Goal: Find specific page/section: Find specific page/section

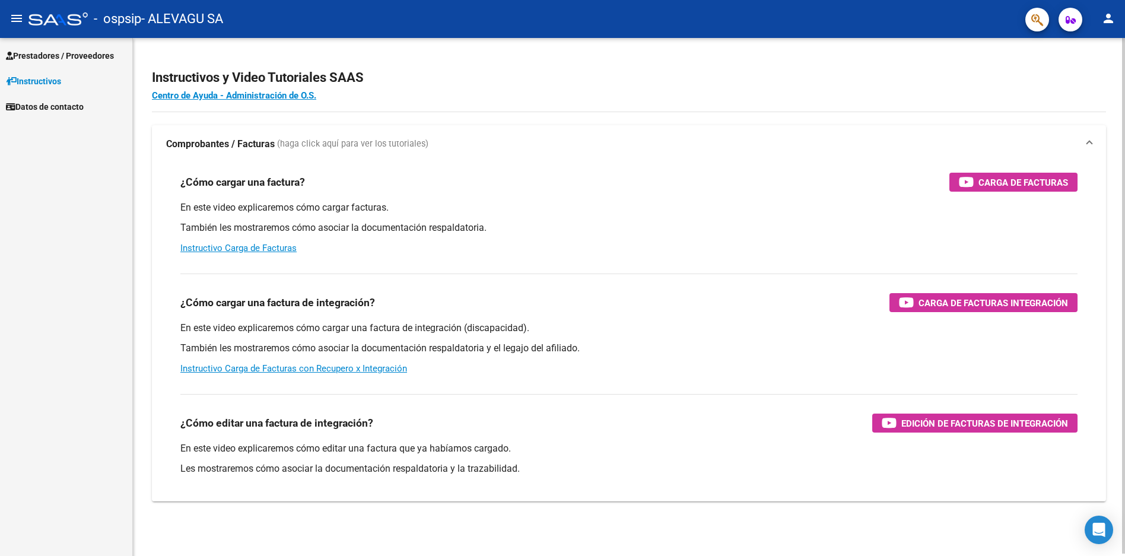
scroll to position [2, 0]
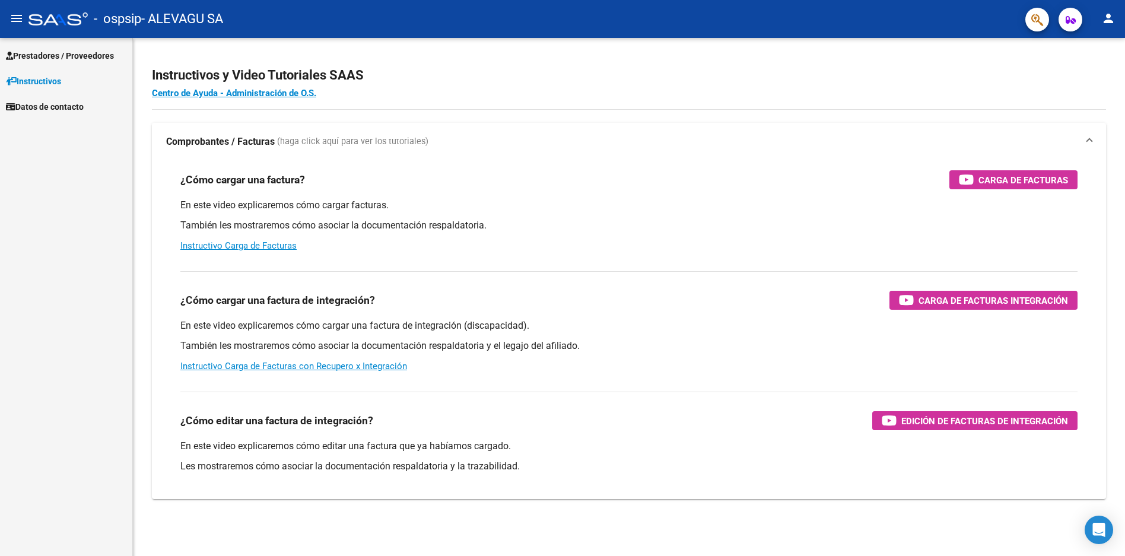
click at [75, 56] on span "Prestadores / Proveedores" at bounding box center [60, 55] width 108 height 13
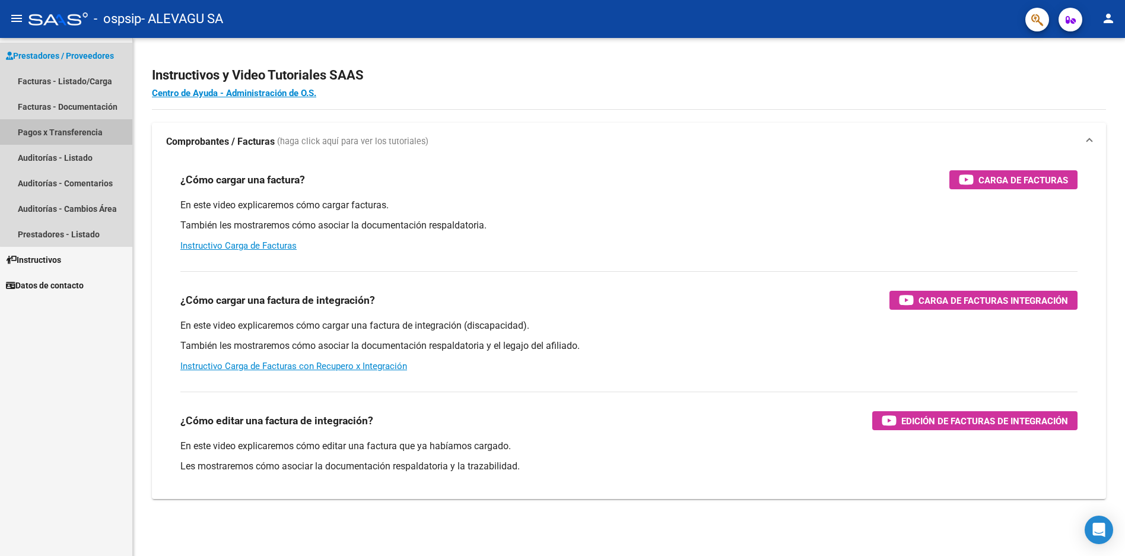
click at [74, 132] on link "Pagos x Transferencia" at bounding box center [66, 132] width 132 height 26
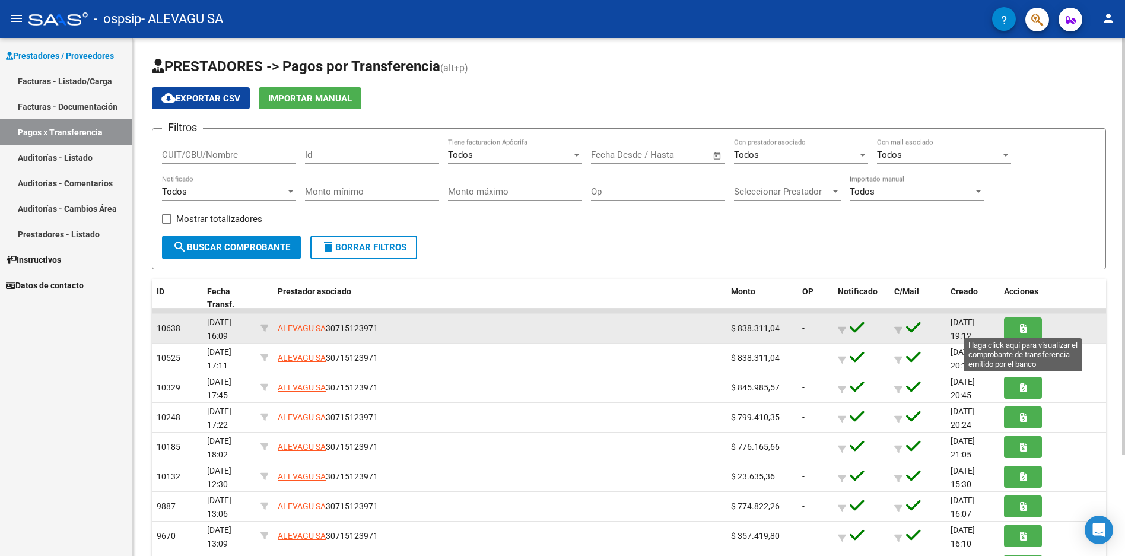
click at [1030, 322] on button "button" at bounding box center [1023, 328] width 38 height 22
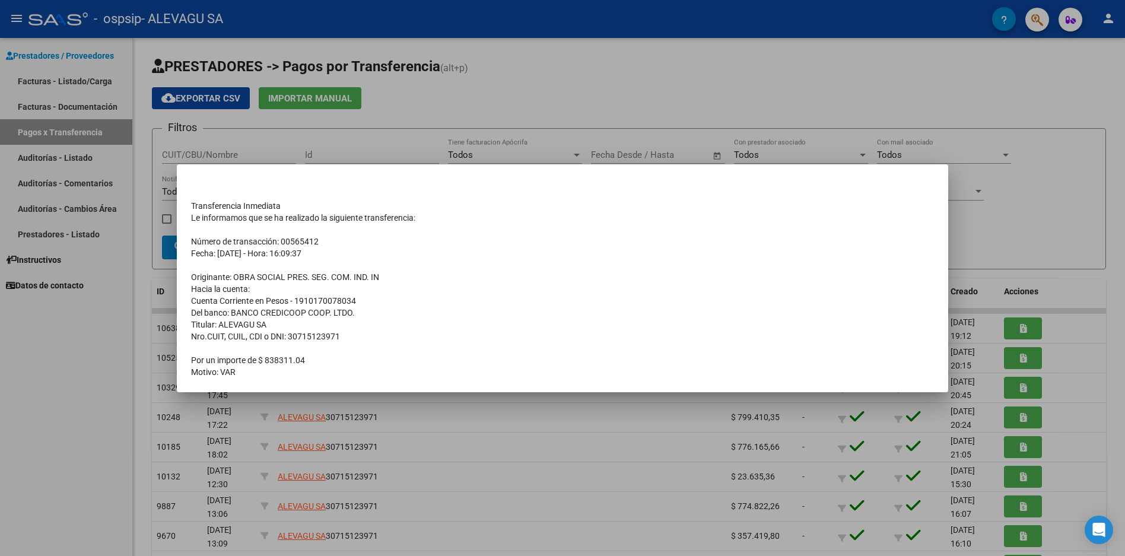
click at [703, 430] on div at bounding box center [562, 278] width 1125 height 556
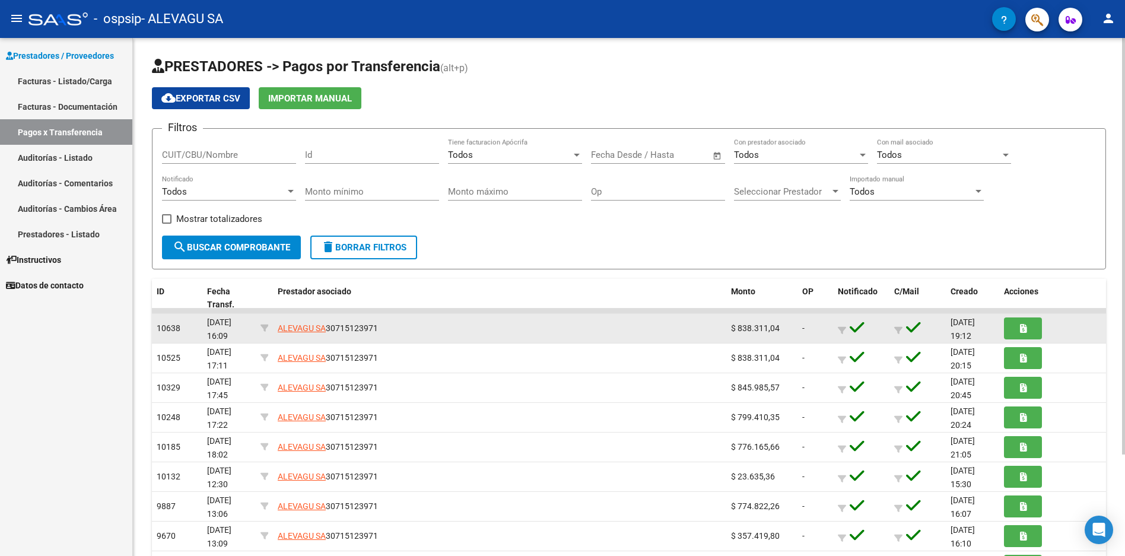
drag, startPoint x: 757, startPoint y: 326, endPoint x: 726, endPoint y: 326, distance: 30.9
click at [726, 326] on datatable-body-cell "$ 838.311,04" at bounding box center [761, 328] width 71 height 29
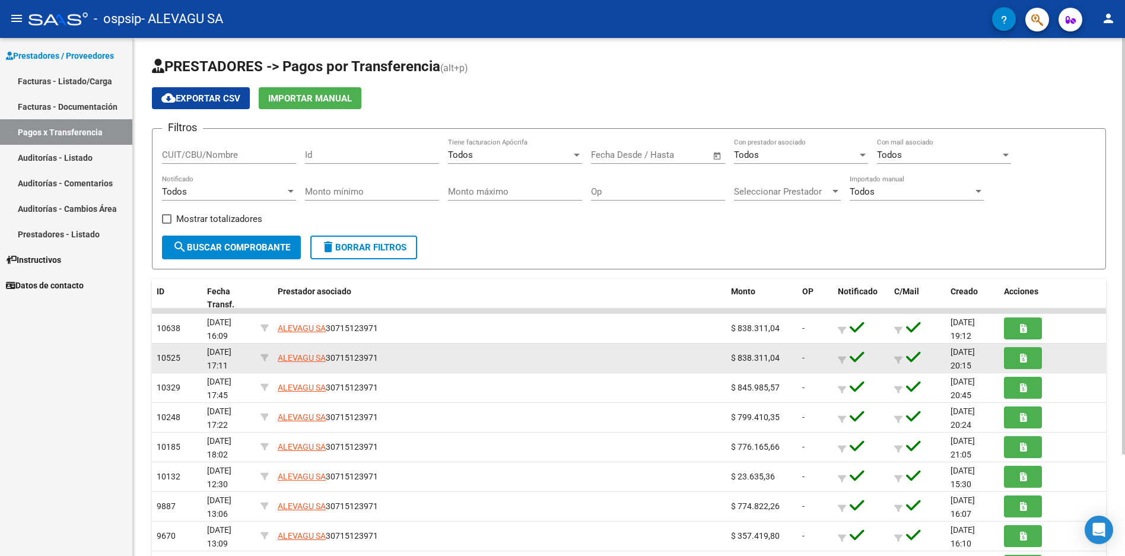
drag, startPoint x: 767, startPoint y: 357, endPoint x: 717, endPoint y: 346, distance: 51.1
click at [717, 346] on div "10525 [DATE] 17:11 ALEVAGU SA 30715123971 $ 838.311,04 - [DATE] 20:15" at bounding box center [629, 359] width 954 height 30
click at [1029, 360] on button "button" at bounding box center [1023, 358] width 38 height 22
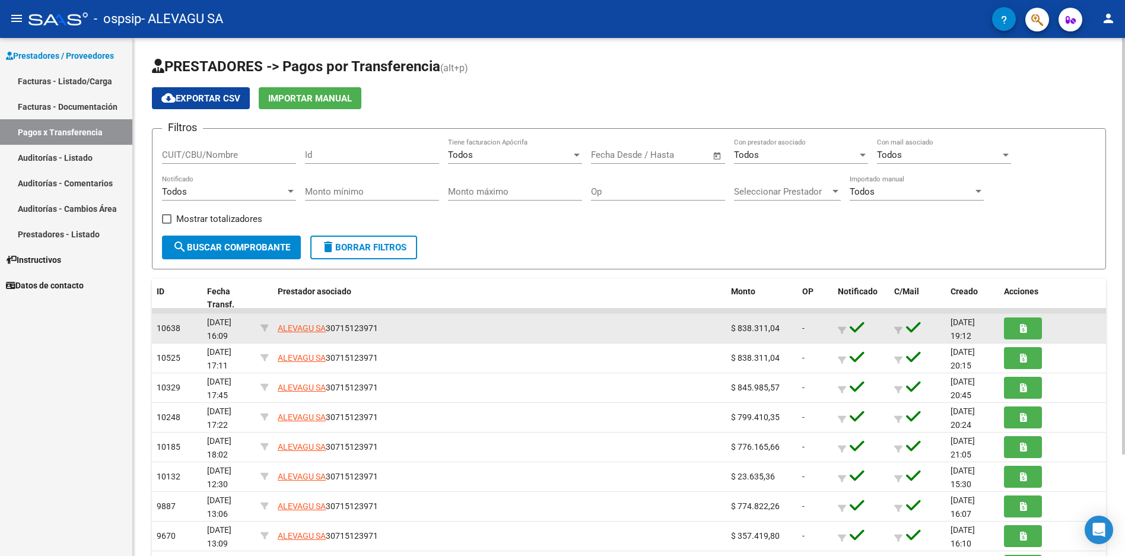
scroll to position [0, 1]
drag, startPoint x: 964, startPoint y: 324, endPoint x: 989, endPoint y: 324, distance: 24.9
click at [975, 324] on span "[DATE] 19:12" at bounding box center [963, 328] width 24 height 23
drag, startPoint x: 773, startPoint y: 331, endPoint x: 701, endPoint y: 320, distance: 72.0
click at [701, 320] on div "10638 [DATE] 16:09 ALEVAGU SA 30715123971 $ 838.311,04 - [DATE] 19:12" at bounding box center [629, 329] width 954 height 30
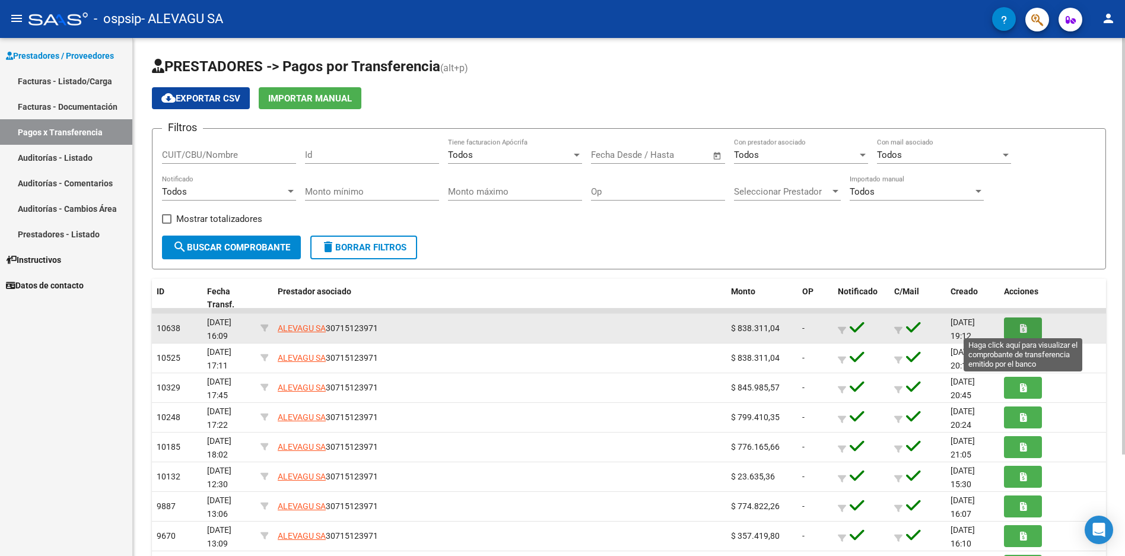
click at [1016, 325] on button "button" at bounding box center [1023, 328] width 38 height 22
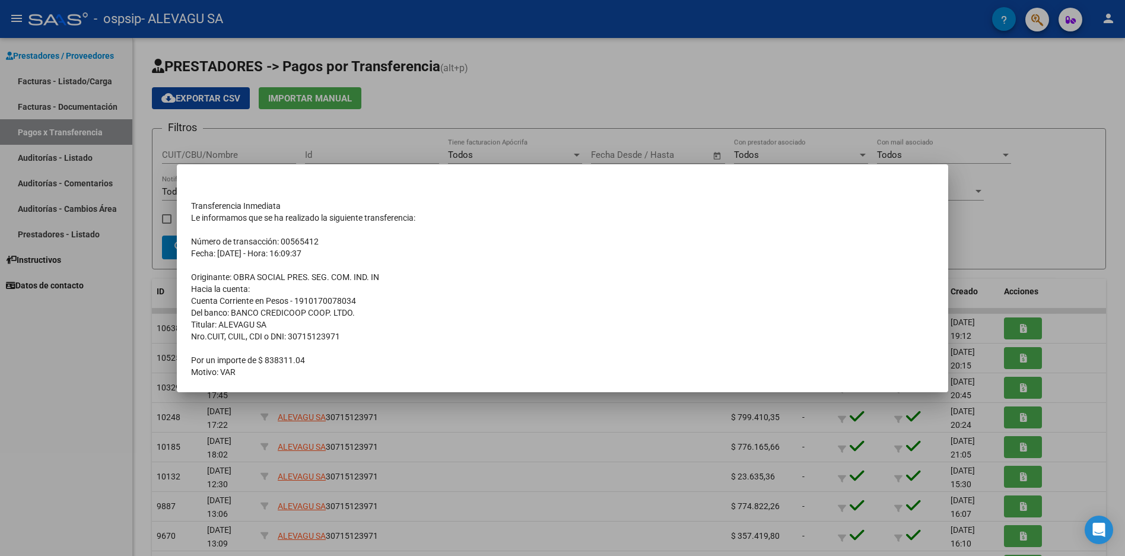
click at [447, 113] on div at bounding box center [562, 278] width 1125 height 556
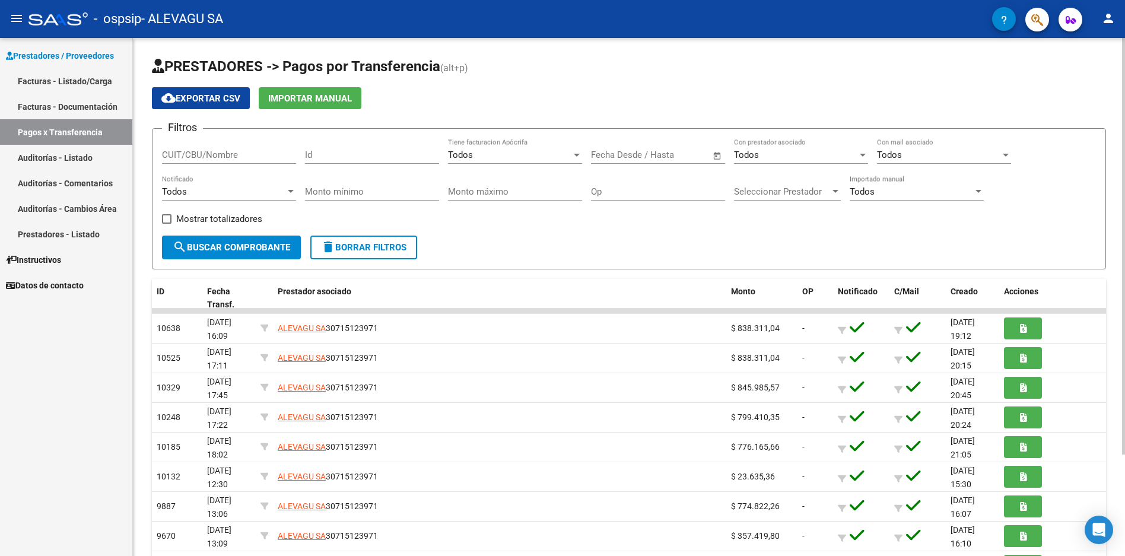
click at [329, 98] on span "Importar Manual" at bounding box center [310, 98] width 84 height 11
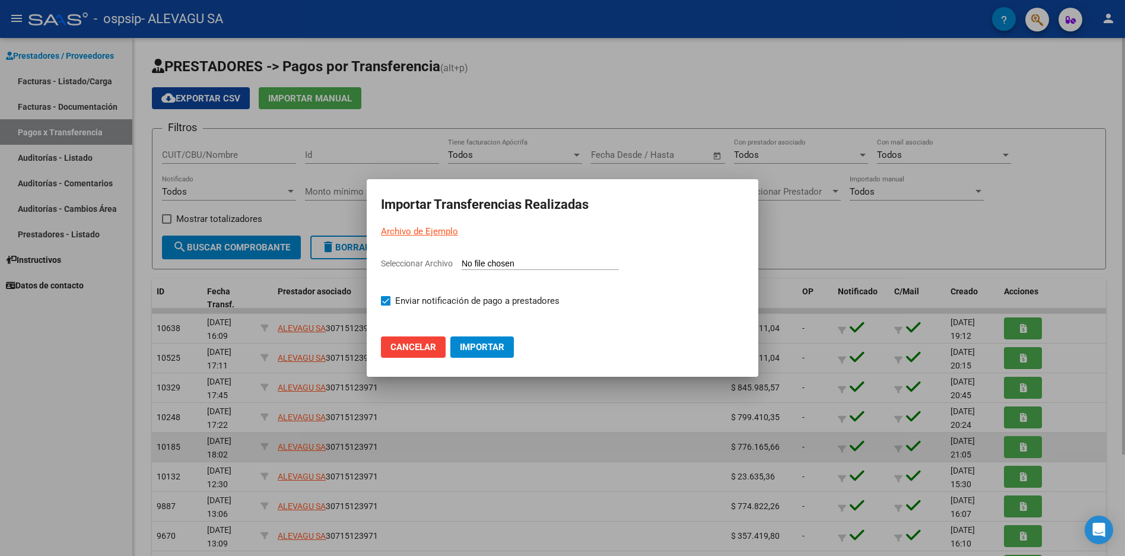
click at [482, 461] on div at bounding box center [562, 278] width 1125 height 556
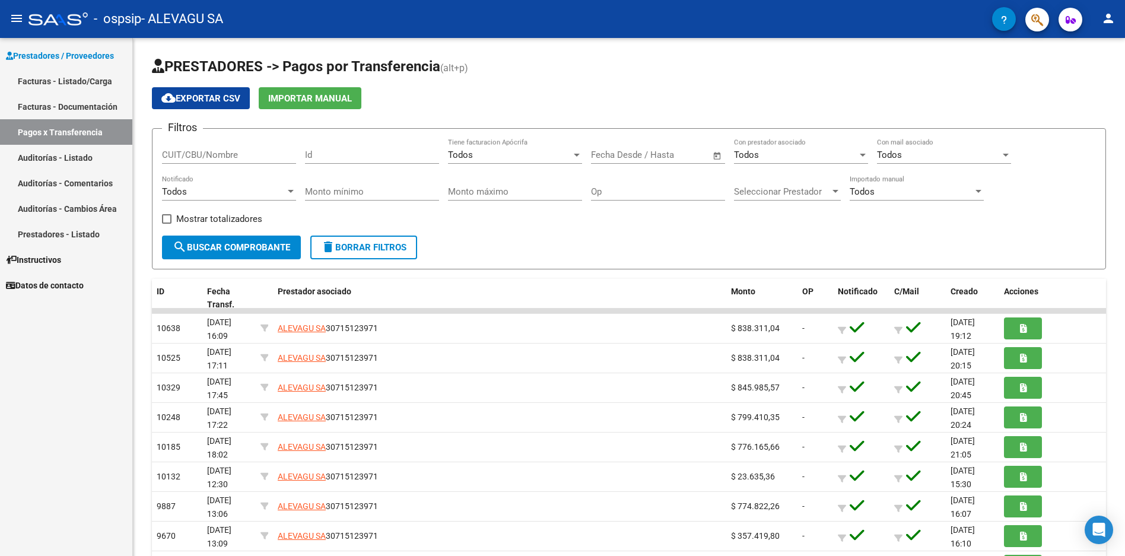
click at [58, 282] on span "Datos de contacto" at bounding box center [45, 285] width 78 height 13
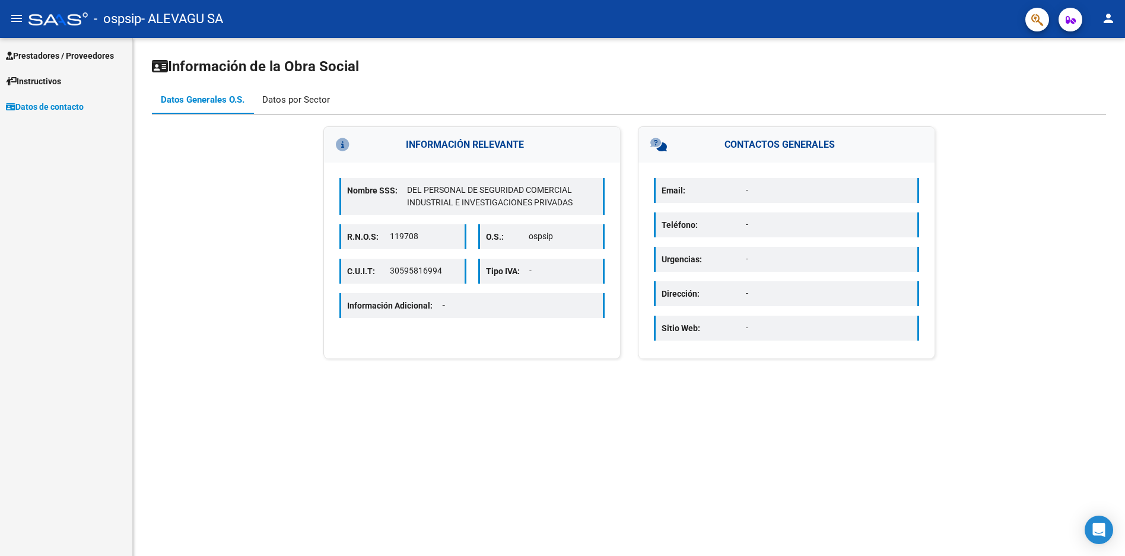
click at [312, 100] on div "Datos por Sector" at bounding box center [296, 99] width 68 height 13
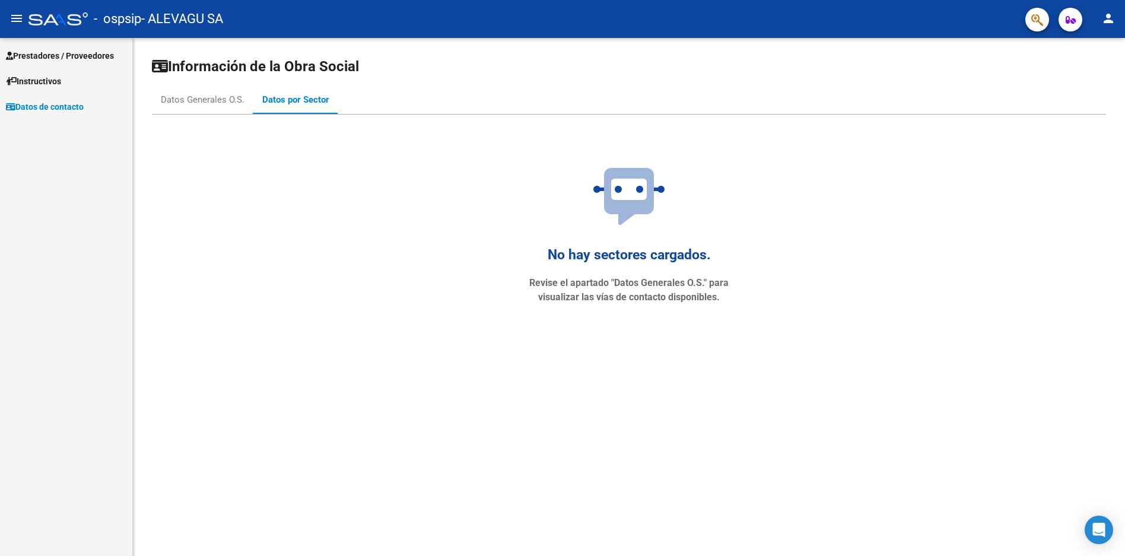
click at [45, 80] on span "Instructivos" at bounding box center [33, 81] width 55 height 13
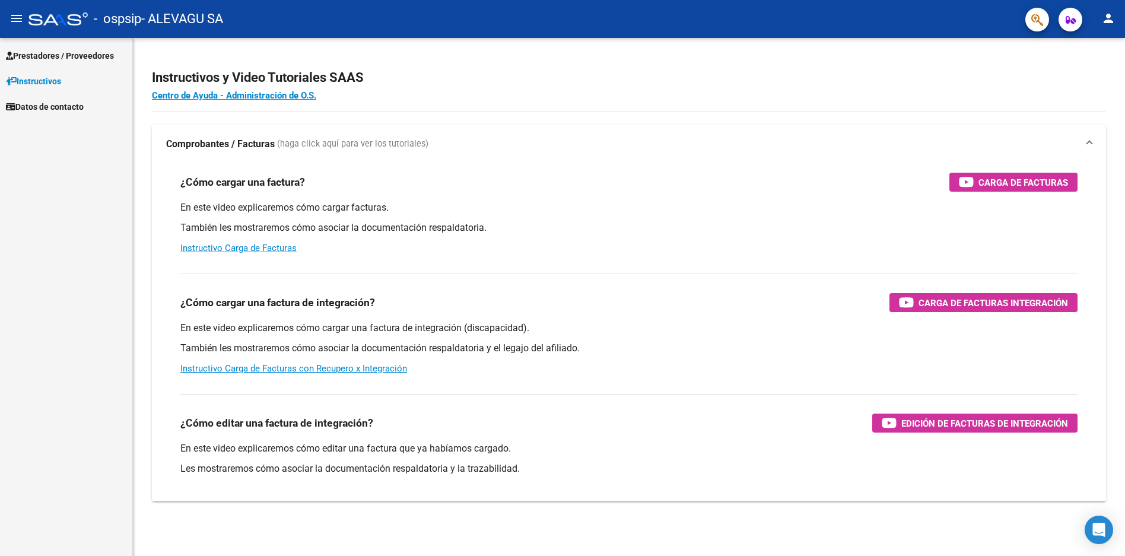
drag, startPoint x: 104, startPoint y: 16, endPoint x: 143, endPoint y: 17, distance: 38.6
click at [143, 17] on div "- ospsip - ALEVAGU SA" at bounding box center [521, 19] width 987 height 26
